Goal: Task Accomplishment & Management: Manage account settings

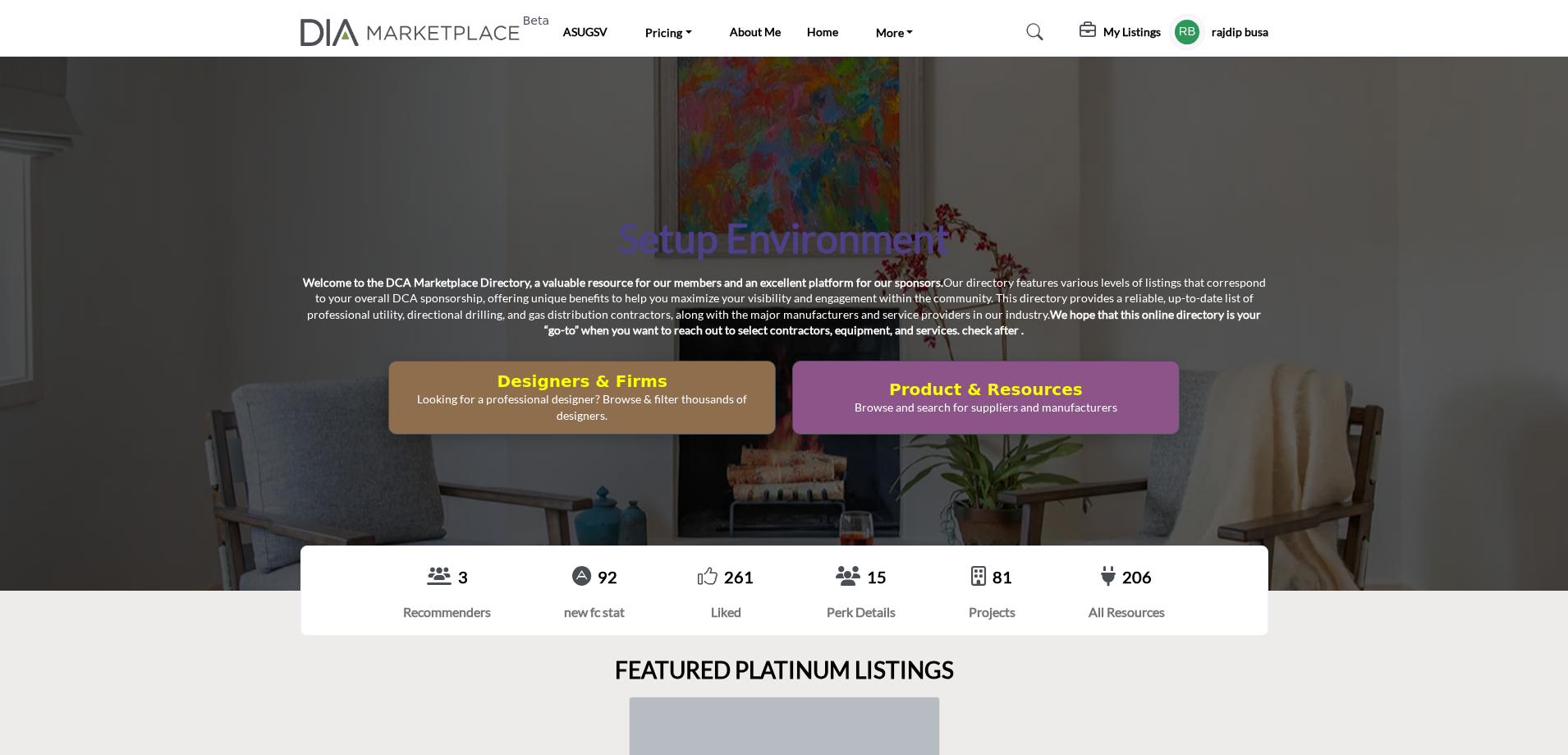
click at [1126, 34] on h5 "My Listings" at bounding box center [1131, 32] width 58 height 15
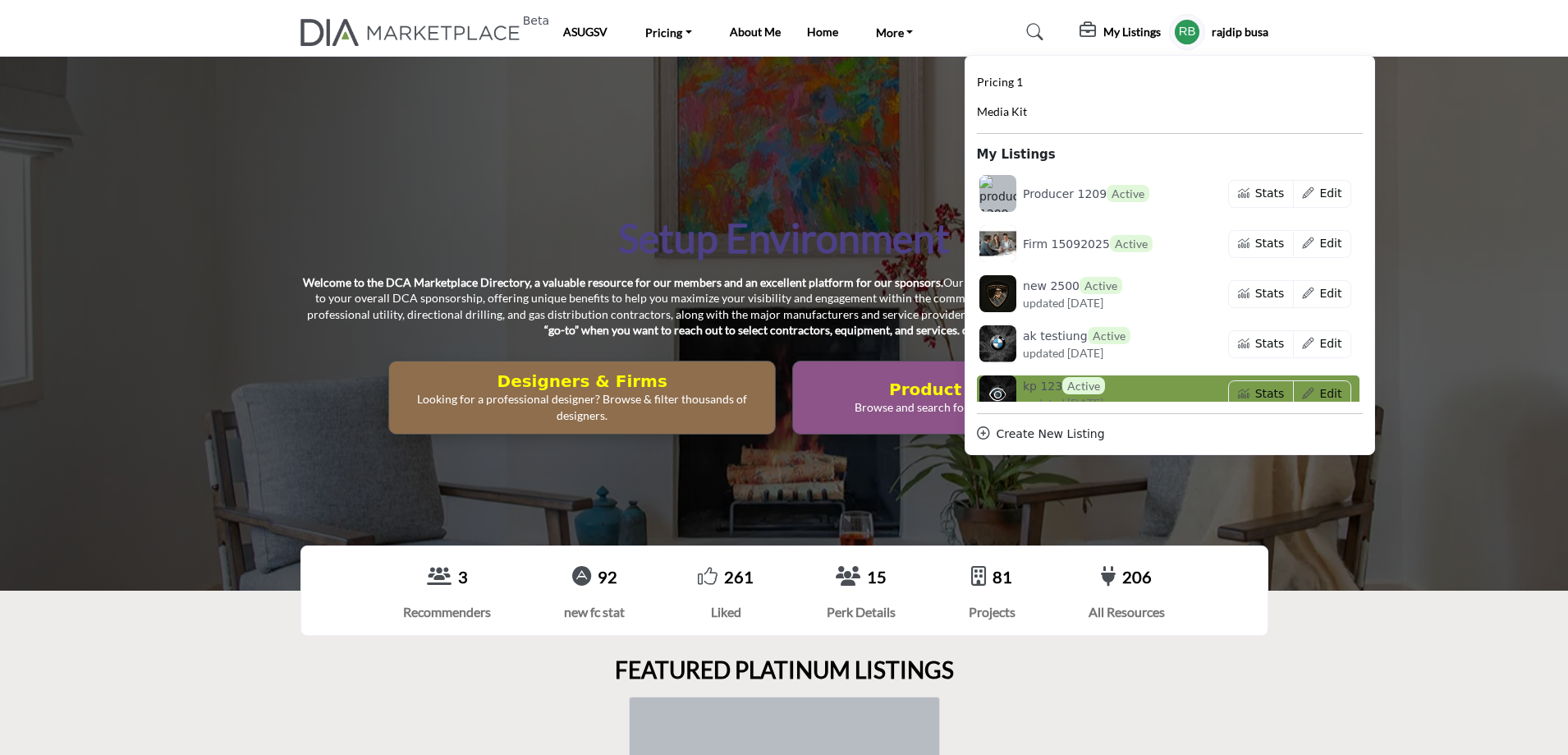
click at [1033, 390] on h6 "kp 123 Active" at bounding box center [1063, 385] width 82 height 17
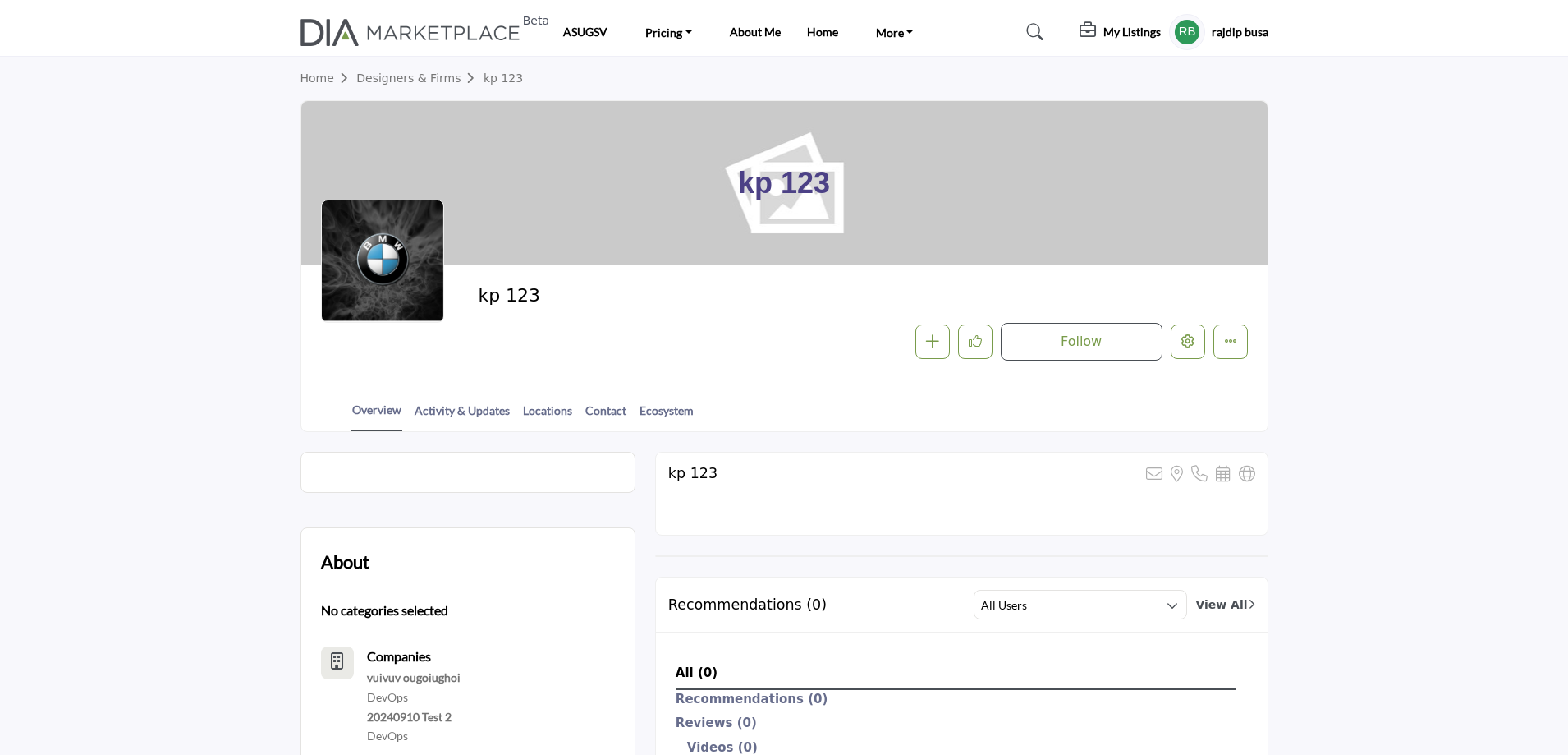
click at [159, 292] on section "Home Designers & Firms kp 123 kp 123 kp 123 Follow Followed Message Recommend A…" at bounding box center [784, 244] width 1568 height 375
click at [1192, 339] on icon "Edit company" at bounding box center [1187, 341] width 13 height 13
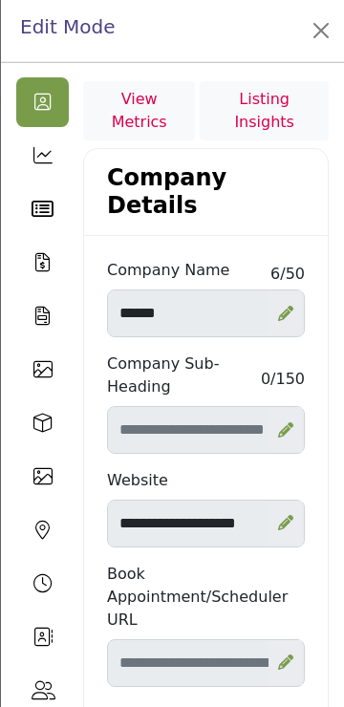
click at [48, 472] on icon at bounding box center [42, 476] width 19 height 19
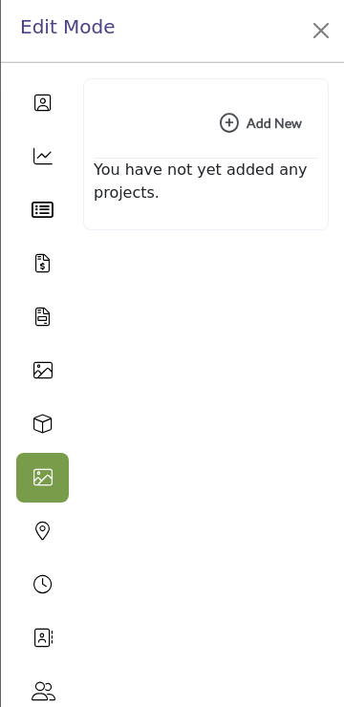
click at [39, 373] on icon at bounding box center [42, 370] width 19 height 19
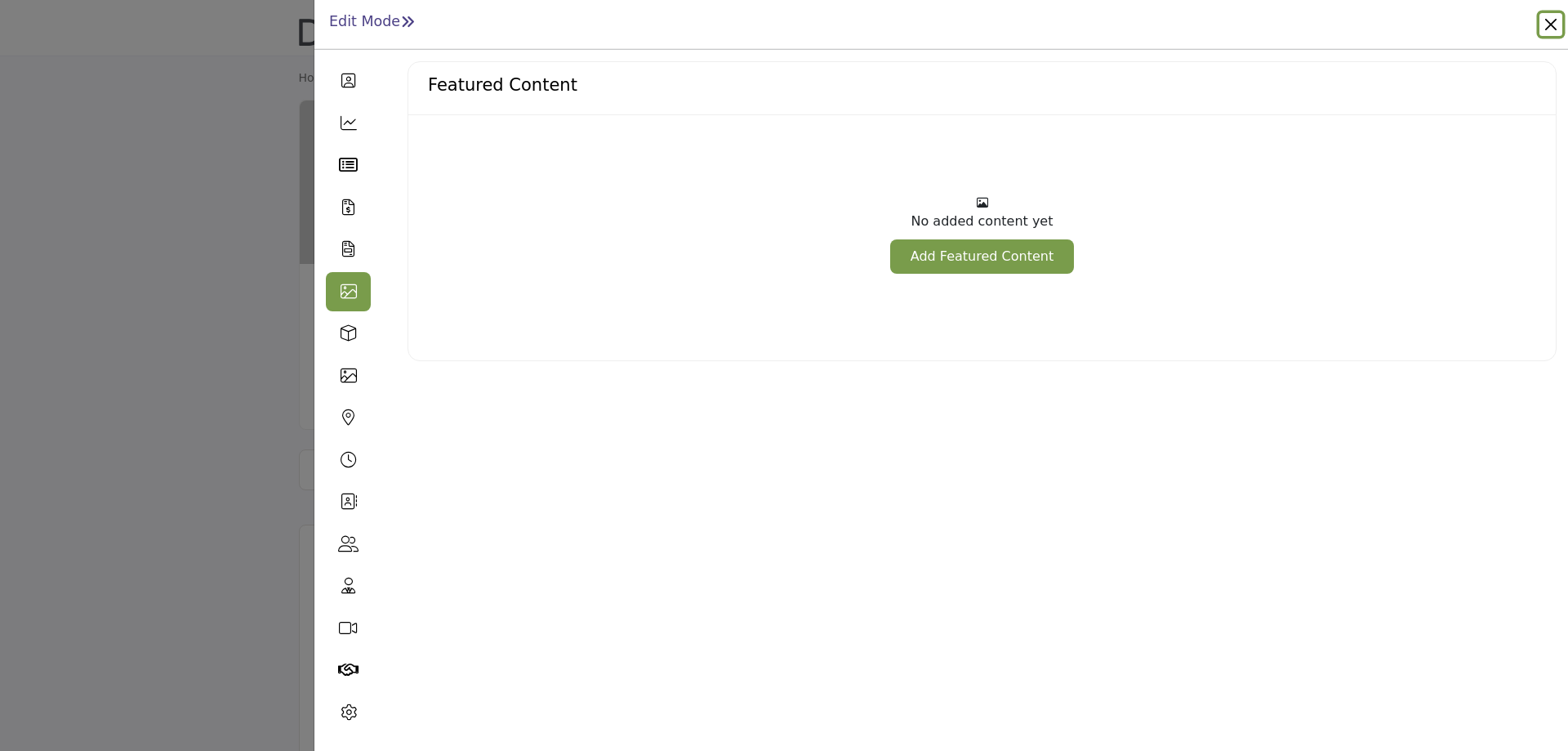
click at [1552, 22] on button "Close" at bounding box center [1550, 24] width 23 height 23
